Goal: Task Accomplishment & Management: Use online tool/utility

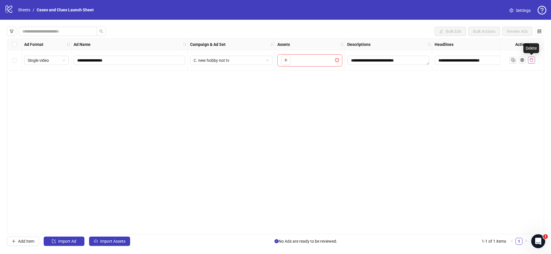
click at [530, 59] on icon "delete" at bounding box center [530, 60] width 3 height 4
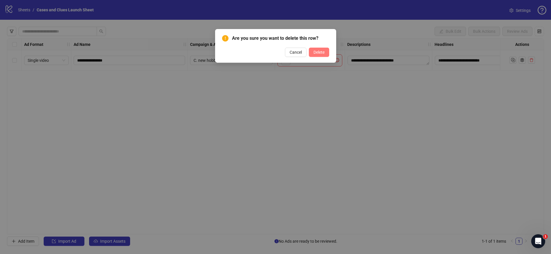
click at [314, 53] on span "Delete" at bounding box center [318, 52] width 11 height 5
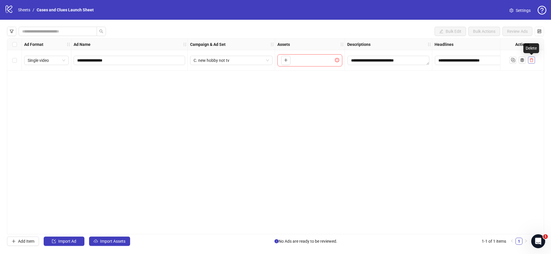
click at [530, 60] on icon "delete" at bounding box center [531, 60] width 4 height 4
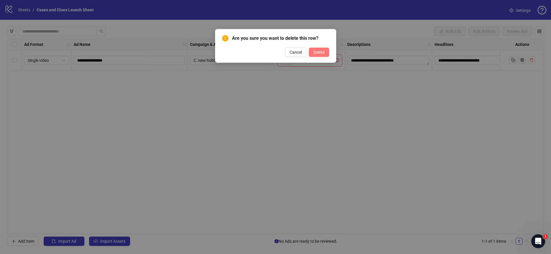
click at [319, 49] on button "Delete" at bounding box center [319, 52] width 20 height 9
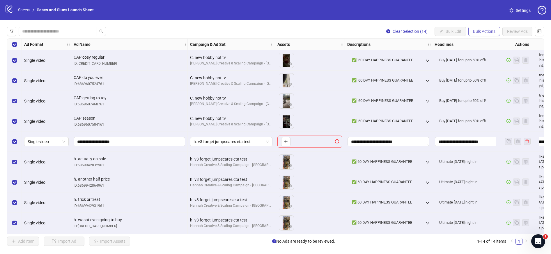
click at [476, 29] on span "Bulk Actions" at bounding box center [484, 31] width 22 height 5
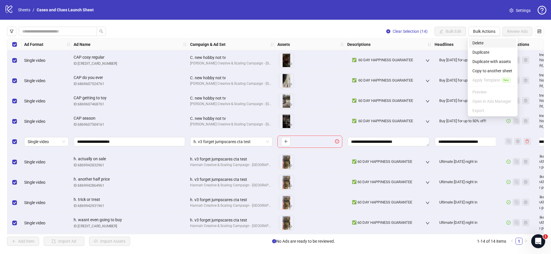
click at [480, 41] on span "Delete" at bounding box center [492, 43] width 40 height 6
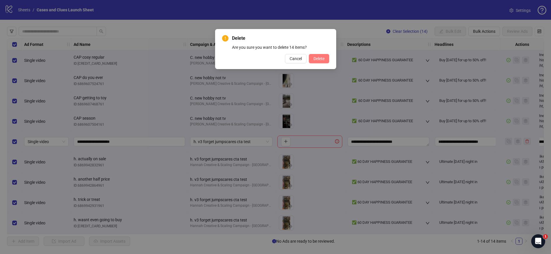
click at [321, 59] on span "Delete" at bounding box center [318, 58] width 11 height 5
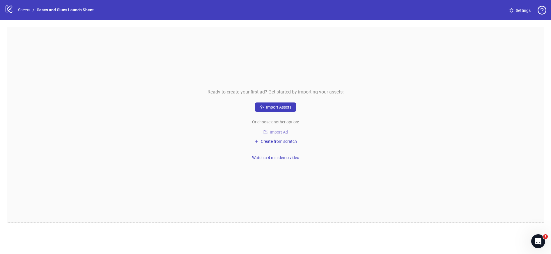
click at [278, 130] on span "Import Ad" at bounding box center [279, 132] width 18 height 5
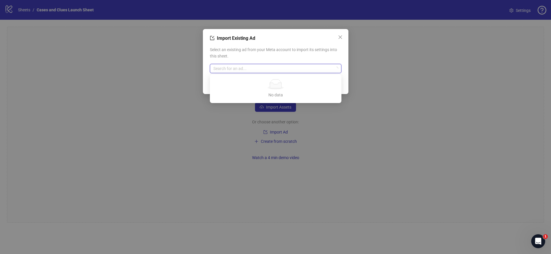
click at [233, 71] on input "search" at bounding box center [272, 68] width 119 height 9
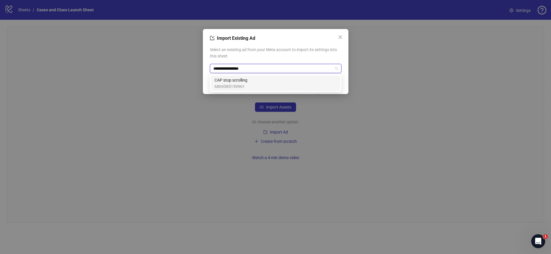
type input "**********"
click at [233, 80] on span "CAP stop scrolling" at bounding box center [230, 80] width 33 height 6
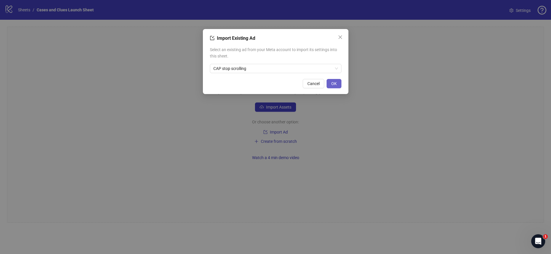
click at [331, 81] on span "OK" at bounding box center [334, 83] width 6 height 5
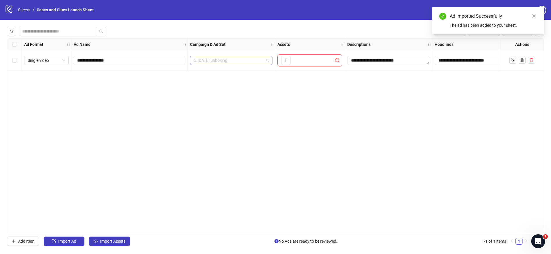
scroll to position [59, 0]
click at [267, 60] on span "c. halloween unboxing" at bounding box center [230, 60] width 75 height 9
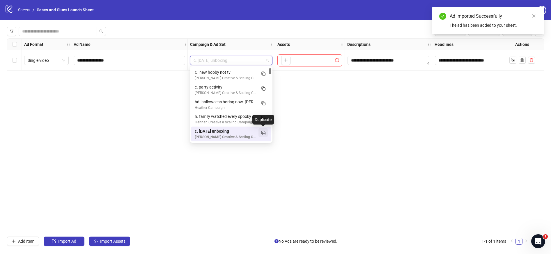
click at [263, 133] on icon "Duplicate" at bounding box center [263, 133] width 6 height 6
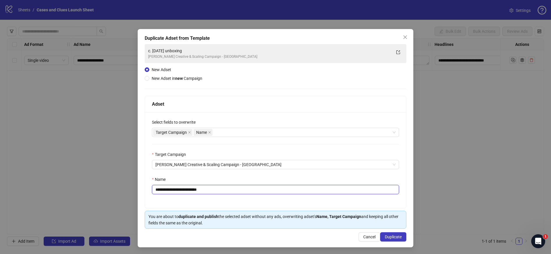
drag, startPoint x: 217, startPoint y: 192, endPoint x: 159, endPoint y: 188, distance: 58.6
click at [159, 188] on input "**********" at bounding box center [275, 189] width 247 height 9
click at [207, 189] on input "**********" at bounding box center [275, 189] width 247 height 9
type input "**********"
click at [387, 237] on span "Duplicate" at bounding box center [393, 237] width 17 height 5
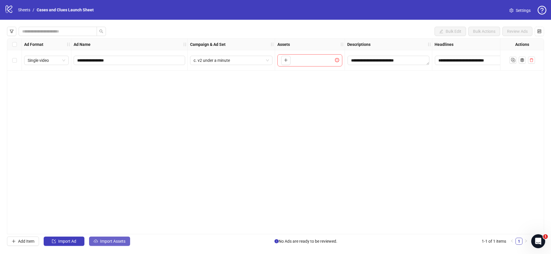
click at [113, 241] on span "Import Assets" at bounding box center [112, 241] width 25 height 5
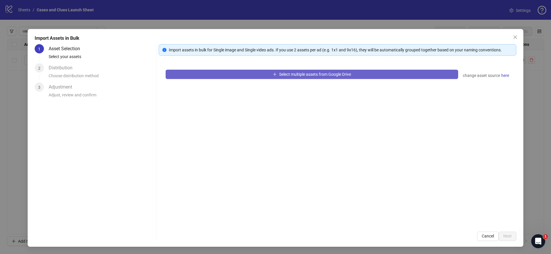
click at [243, 77] on button "Select multiple assets from Google Drive" at bounding box center [311, 74] width 292 height 9
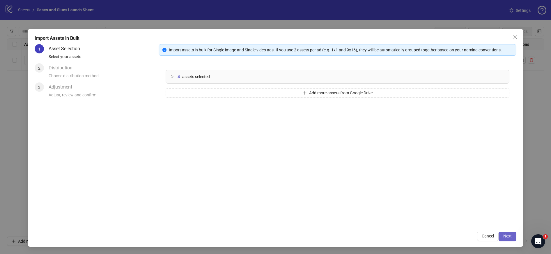
click at [505, 238] on span "Next" at bounding box center [507, 236] width 8 height 5
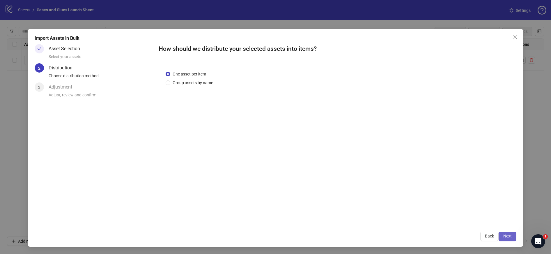
click at [509, 236] on span "Next" at bounding box center [507, 236] width 8 height 5
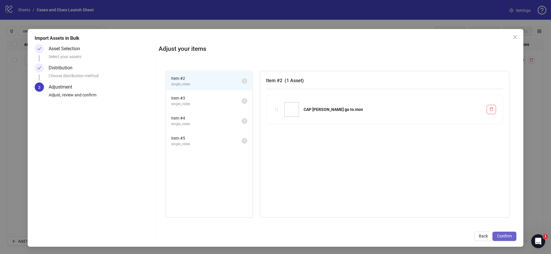
click at [504, 236] on span "Confirm" at bounding box center [504, 236] width 15 height 5
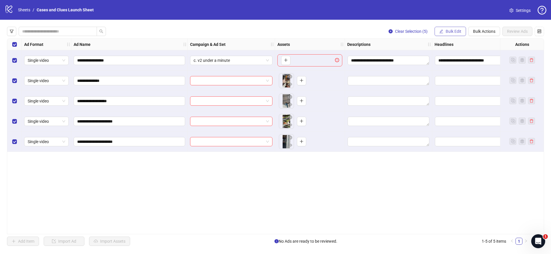
click at [442, 31] on button "Bulk Edit" at bounding box center [449, 31] width 31 height 9
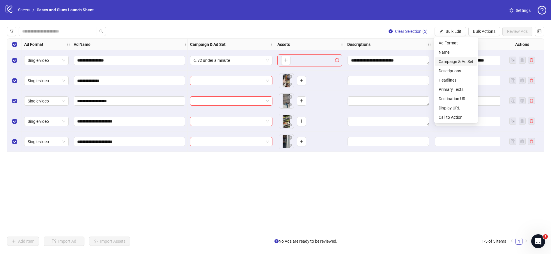
click at [456, 62] on span "Campaign & Ad Set" at bounding box center [455, 61] width 35 height 6
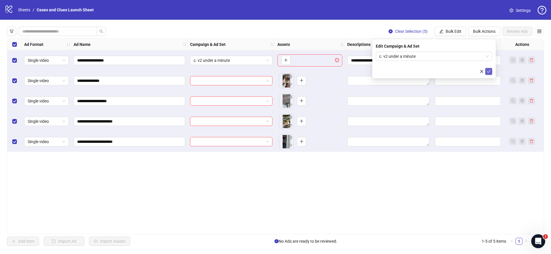
click at [488, 73] on icon "check" at bounding box center [488, 72] width 4 height 4
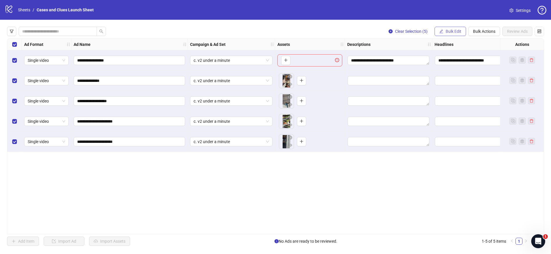
click at [449, 31] on span "Bulk Edit" at bounding box center [453, 31] width 16 height 5
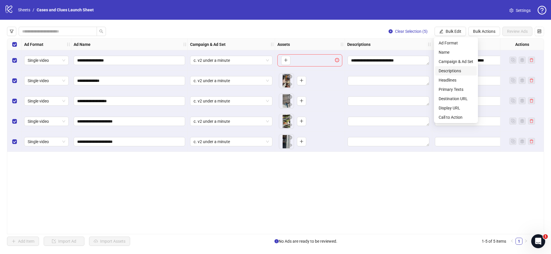
click at [451, 71] on span "Descriptions" at bounding box center [455, 71] width 35 height 6
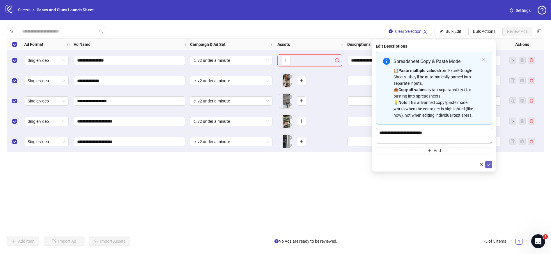
click at [488, 167] on span "submit" at bounding box center [488, 165] width 4 height 5
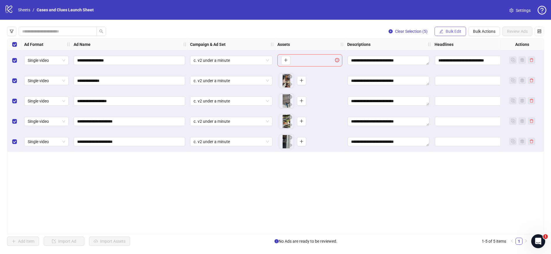
click at [448, 31] on span "Bulk Edit" at bounding box center [453, 31] width 16 height 5
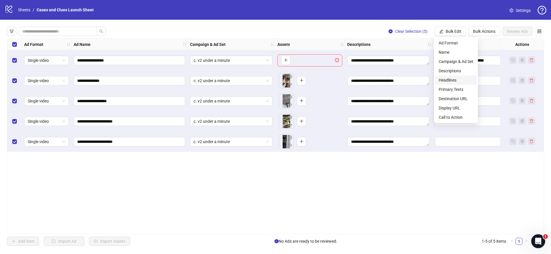
click at [448, 78] on span "Headlines" at bounding box center [455, 80] width 35 height 6
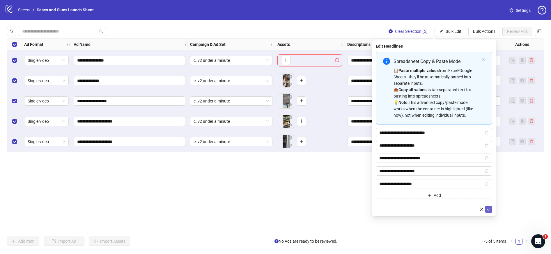
click at [490, 211] on icon "check" at bounding box center [488, 210] width 4 height 4
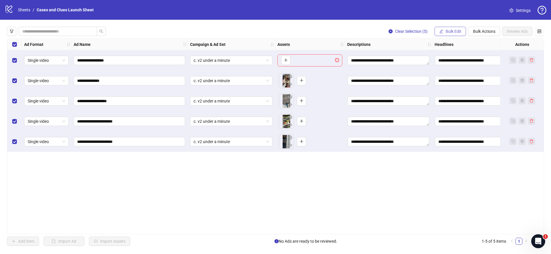
click at [451, 33] on span "Bulk Edit" at bounding box center [453, 31] width 16 height 5
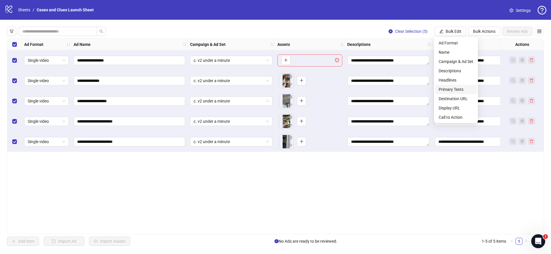
click at [452, 90] on span "Primary Texts" at bounding box center [455, 89] width 35 height 6
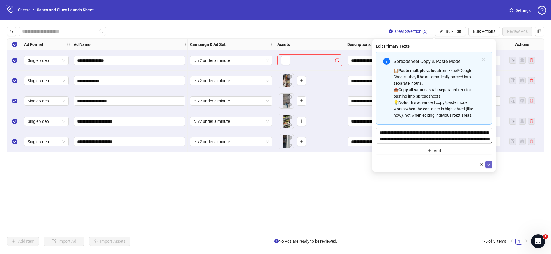
click at [489, 165] on icon "check" at bounding box center [489, 164] width 4 height 3
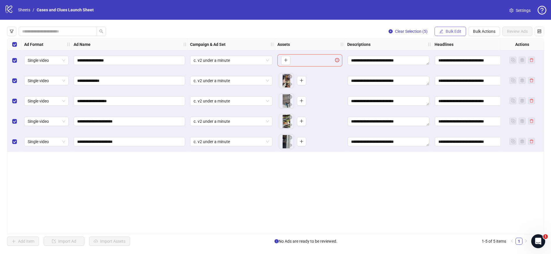
click at [453, 31] on span "Bulk Edit" at bounding box center [453, 31] width 16 height 5
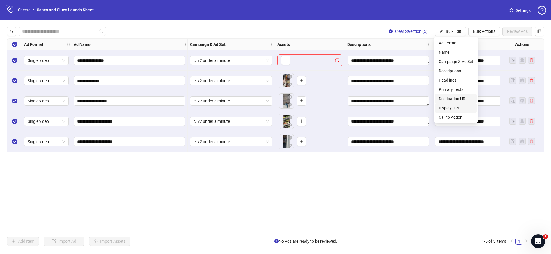
click at [448, 104] on li "Display URL" at bounding box center [456, 108] width 42 height 9
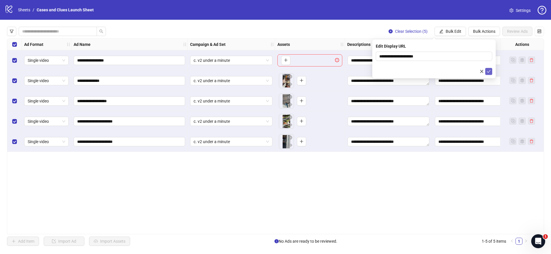
click at [489, 70] on icon "check" at bounding box center [488, 72] width 4 height 4
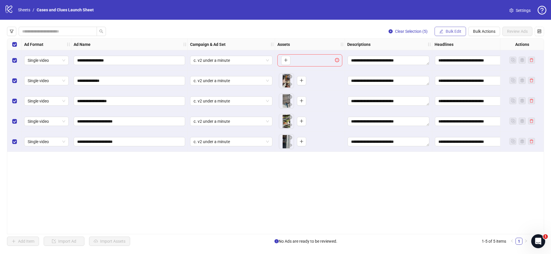
click at [452, 31] on span "Bulk Edit" at bounding box center [453, 31] width 16 height 5
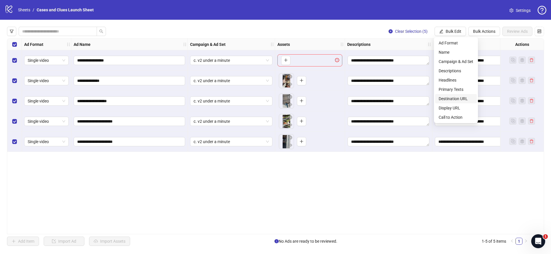
click at [455, 97] on span "Destination URL" at bounding box center [455, 99] width 35 height 6
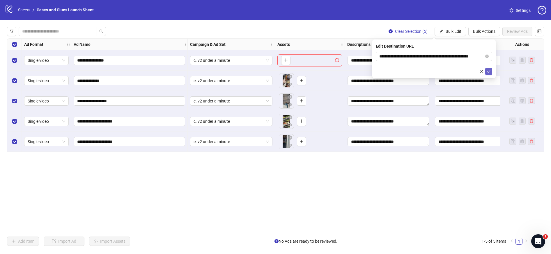
click at [490, 70] on button "submit" at bounding box center [488, 71] width 7 height 7
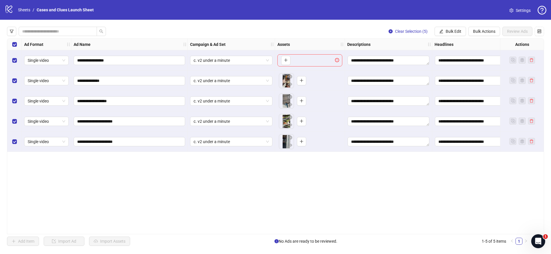
drag, startPoint x: 356, startPoint y: 232, endPoint x: 410, endPoint y: 222, distance: 54.4
click at [410, 222] on div "**********" at bounding box center [275, 136] width 537 height 196
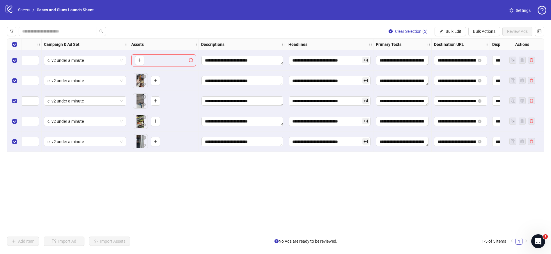
scroll to position [0, 241]
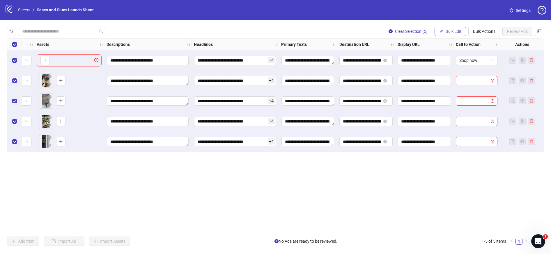
click at [445, 29] on span "Bulk Edit" at bounding box center [453, 31] width 16 height 5
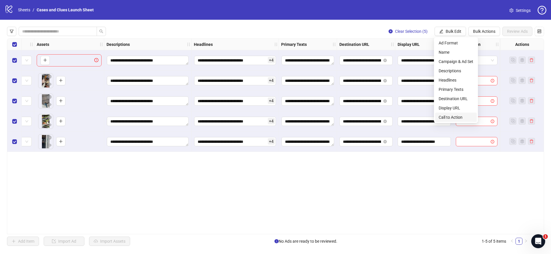
click at [457, 118] on span "Call to Action" at bounding box center [455, 117] width 35 height 6
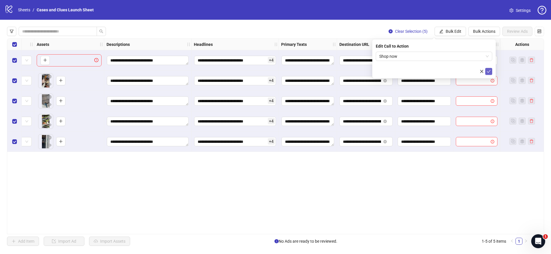
click at [489, 73] on icon "check" at bounding box center [488, 72] width 4 height 4
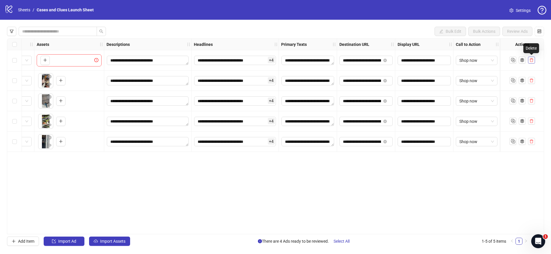
click at [532, 59] on icon "delete" at bounding box center [531, 60] width 4 height 4
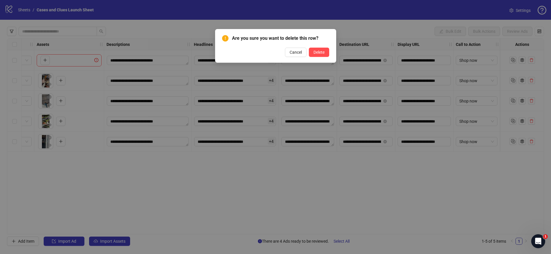
drag, startPoint x: 314, startPoint y: 54, endPoint x: 314, endPoint y: 58, distance: 4.2
click at [315, 54] on span "Delete" at bounding box center [318, 52] width 11 height 5
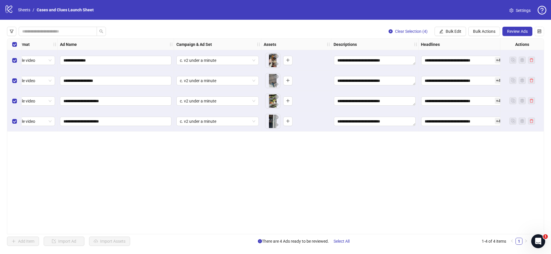
scroll to position [0, 0]
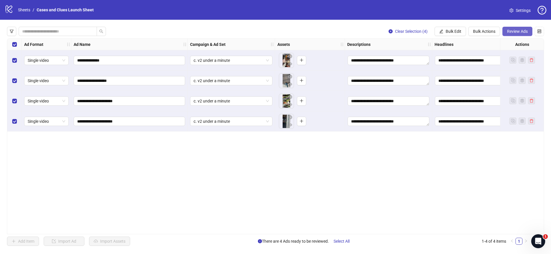
click at [513, 30] on span "Review Ads" at bounding box center [517, 31] width 21 height 5
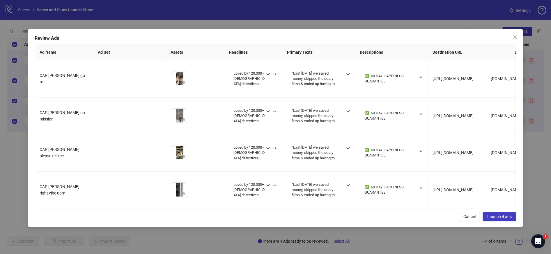
click at [495, 219] on span "Launch 4 ads" at bounding box center [499, 217] width 24 height 5
